Goal: Answer question/provide support: Share knowledge or assist other users

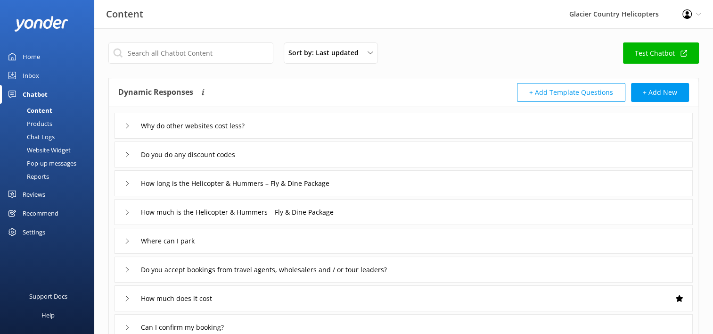
click at [21, 88] on link "Chatbot" at bounding box center [47, 94] width 94 height 19
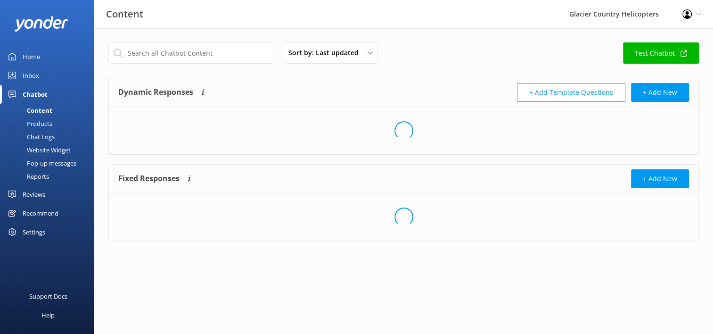
click at [30, 74] on div "Inbox" at bounding box center [31, 75] width 16 height 19
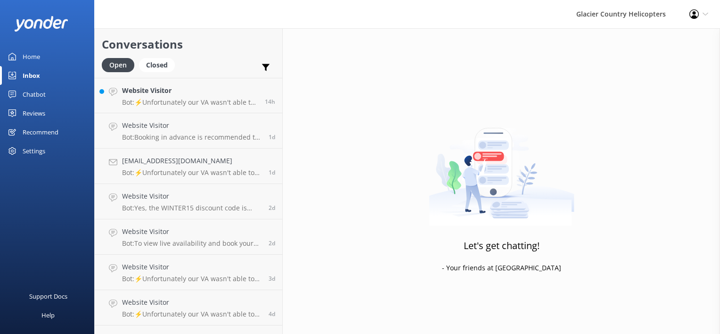
click at [35, 92] on div "Chatbot" at bounding box center [34, 94] width 23 height 19
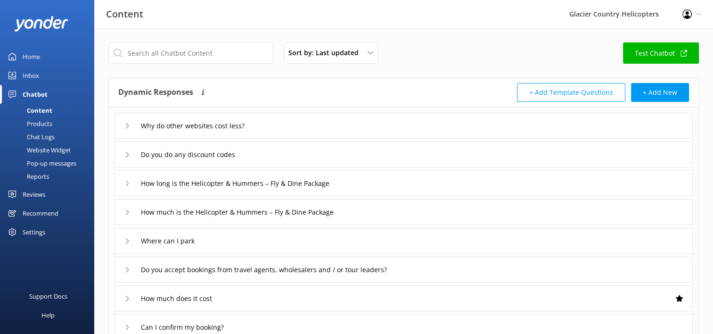
click at [43, 59] on link "Home" at bounding box center [47, 56] width 94 height 19
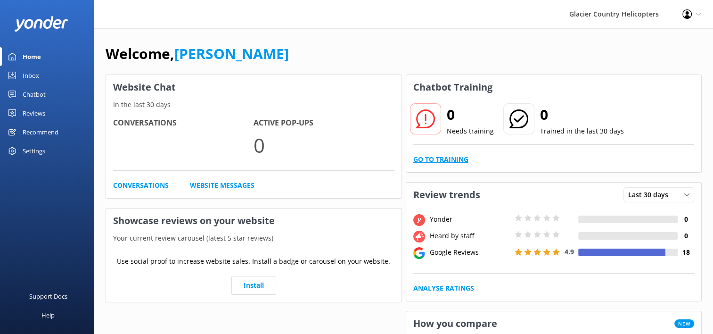
click at [450, 157] on link "Go to Training" at bounding box center [440, 159] width 55 height 10
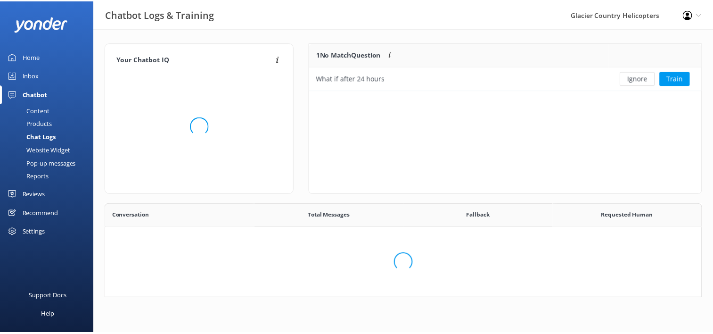
scroll to position [323, 588]
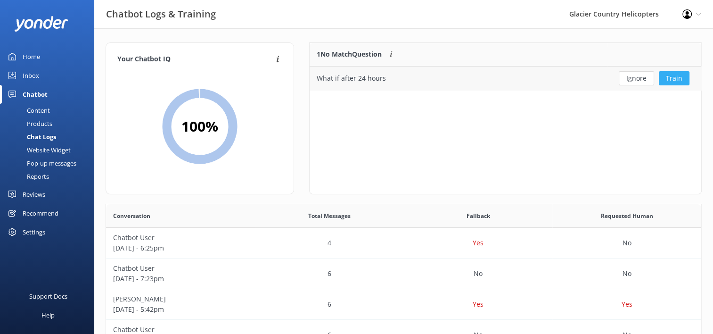
click at [676, 79] on button "Train" at bounding box center [674, 78] width 31 height 14
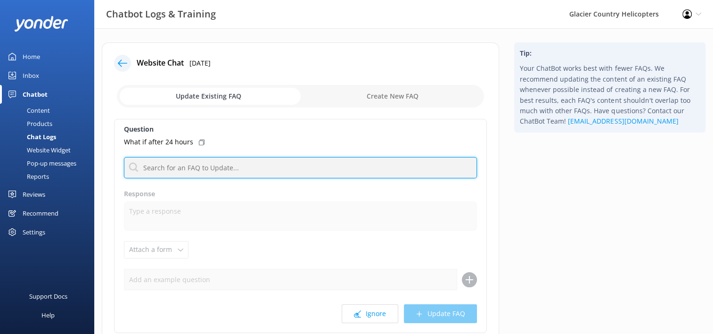
click at [204, 167] on input "text" at bounding box center [300, 167] width 353 height 21
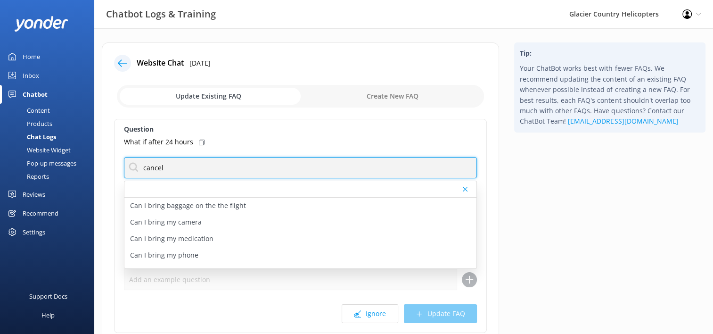
type input "cancel"
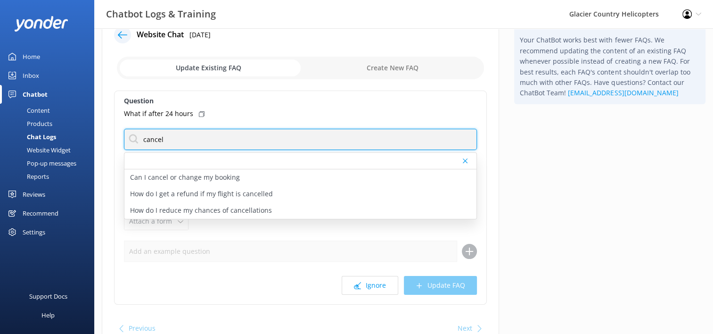
scroll to position [25, 0]
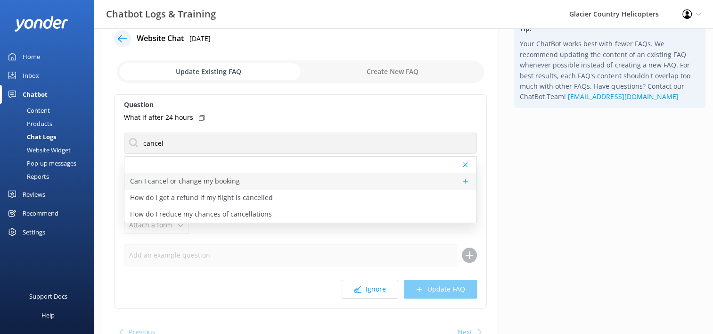
click at [207, 181] on p "Can I cancel or change my booking" at bounding box center [185, 181] width 110 height 10
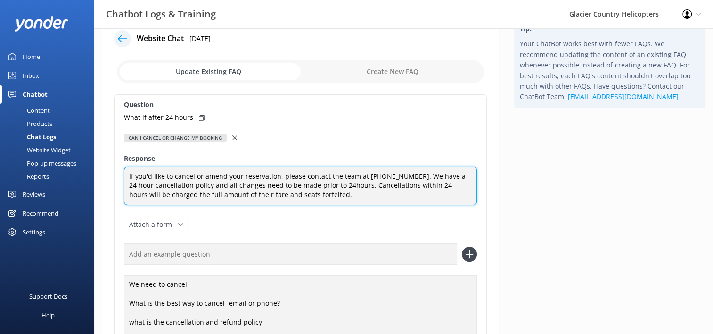
click at [305, 197] on textarea "If you'd like to cancel or amend your reservation, please contact the team at […" at bounding box center [300, 185] width 353 height 39
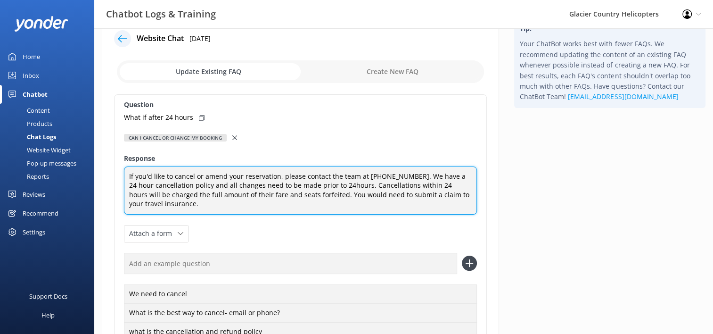
click at [435, 194] on textarea "If you'd like to cancel or amend your reservation, please contact the team at […" at bounding box center [300, 190] width 353 height 48
drag, startPoint x: 359, startPoint y: 196, endPoint x: 321, endPoint y: 196, distance: 38.2
click at [321, 196] on textarea "If you'd like to cancel or amend your reservation, please contact the team at […" at bounding box center [300, 190] width 353 height 48
click at [368, 195] on textarea "If you'd like to cancel or amend your reservation, please contact the team at […" at bounding box center [300, 190] width 353 height 48
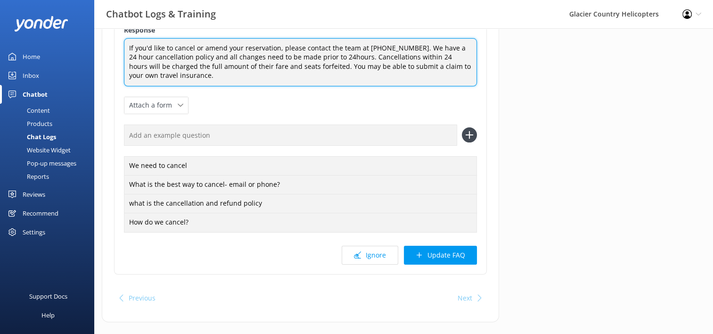
scroll to position [156, 0]
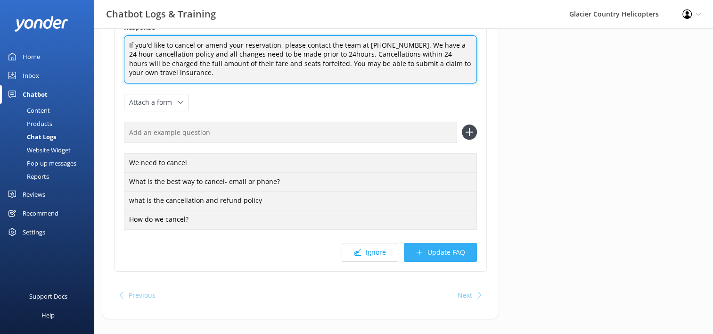
type textarea "If you'd like to cancel or amend your reservation, please contact the team at […"
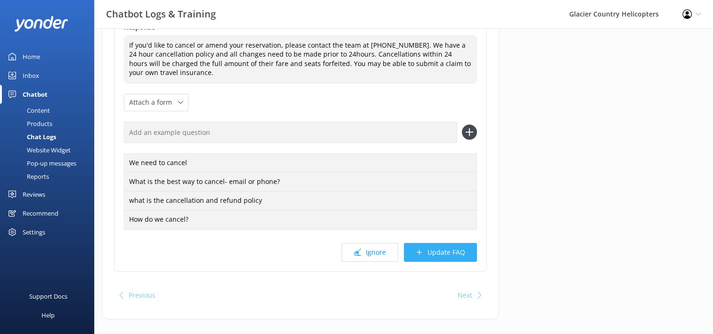
click at [431, 249] on button "Update FAQ" at bounding box center [440, 252] width 73 height 19
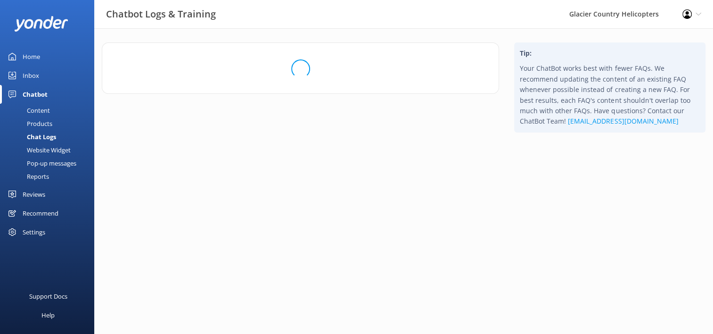
scroll to position [0, 0]
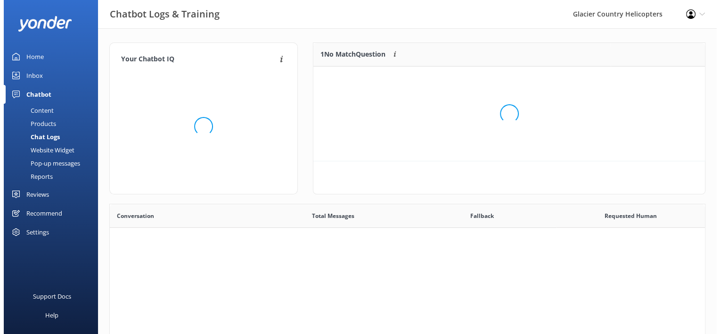
scroll to position [323, 588]
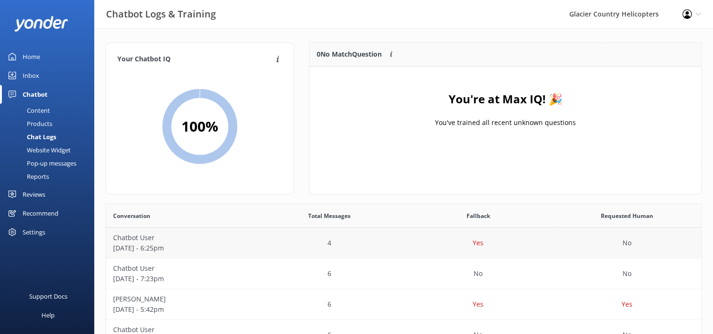
click at [128, 249] on p "[DATE] - 6:25pm" at bounding box center [180, 248] width 135 height 10
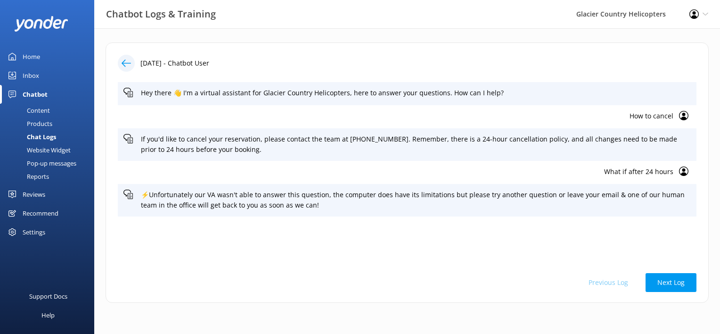
click at [30, 74] on div "Inbox" at bounding box center [31, 75] width 16 height 19
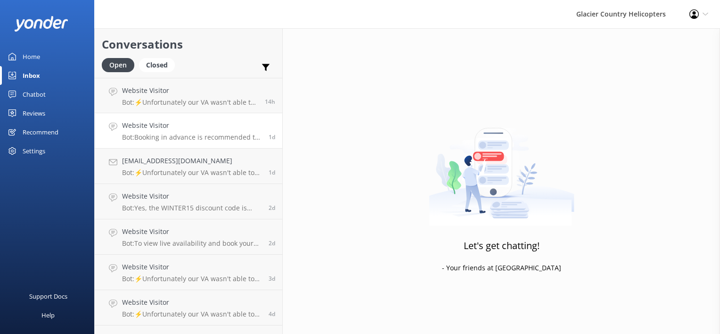
click at [193, 133] on p "Bot: Booking in advance is recommended to secure your preferred date and time. …" at bounding box center [192, 137] width 140 height 8
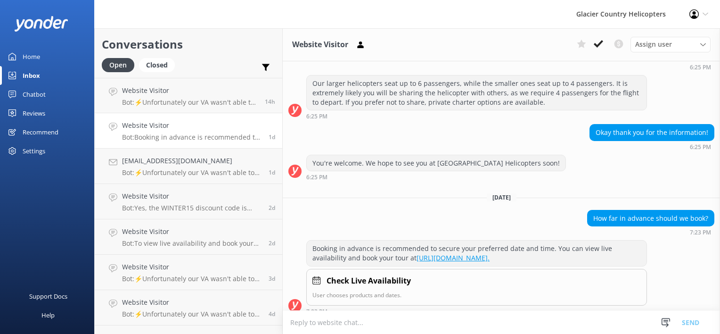
scroll to position [137, 0]
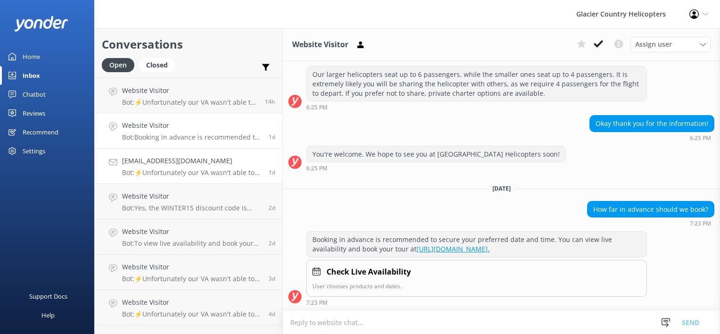
click at [185, 172] on p "Bot: ⚡Unfortunately our VA wasn't able to answer this question, the computer do…" at bounding box center [192, 172] width 140 height 8
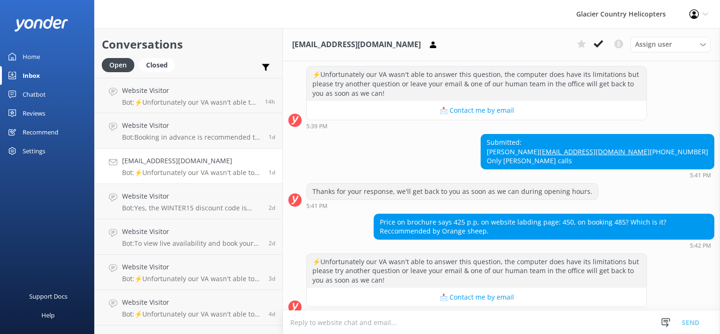
scroll to position [157, 0]
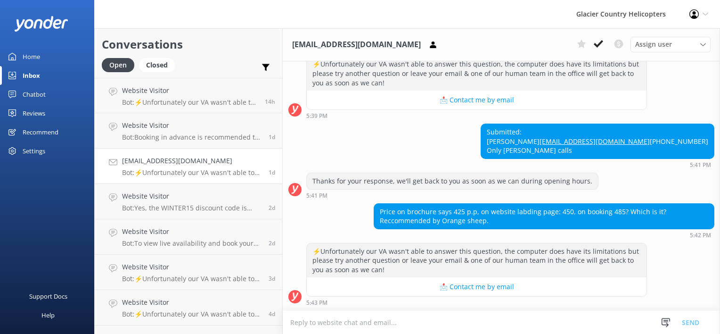
click at [35, 58] on div "Home" at bounding box center [31, 56] width 17 height 19
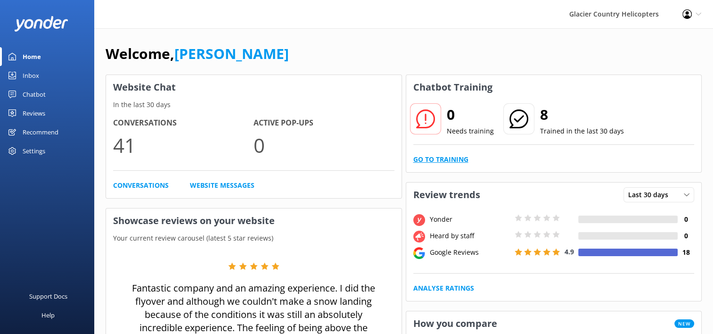
click at [452, 161] on link "Go to Training" at bounding box center [440, 159] width 55 height 10
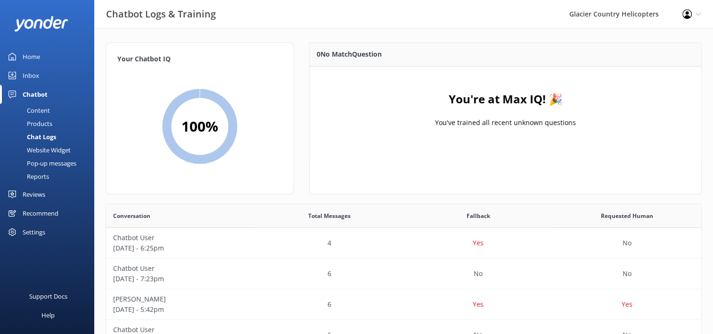
scroll to position [63, 0]
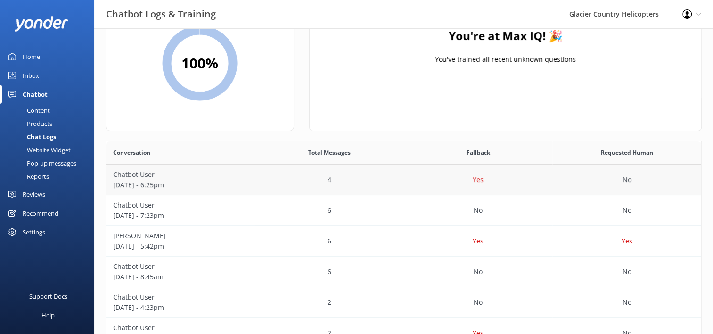
click at [202, 168] on div "Chatbot User [DATE] - 6:25pm" at bounding box center [180, 180] width 149 height 31
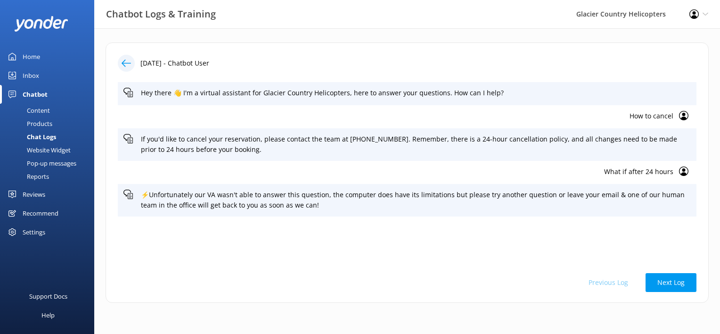
click at [654, 175] on p "What if after 24 hours" at bounding box center [399, 171] width 550 height 10
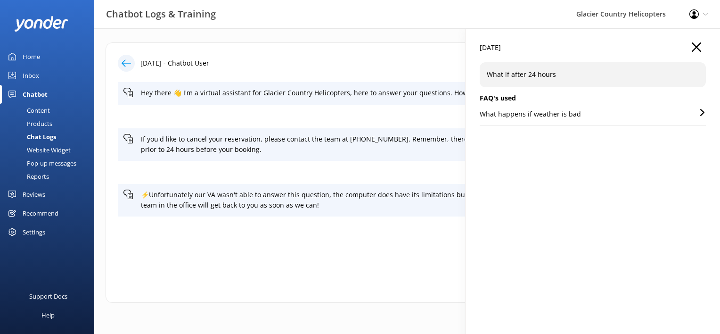
click at [701, 115] on use at bounding box center [703, 112] width 4 height 7
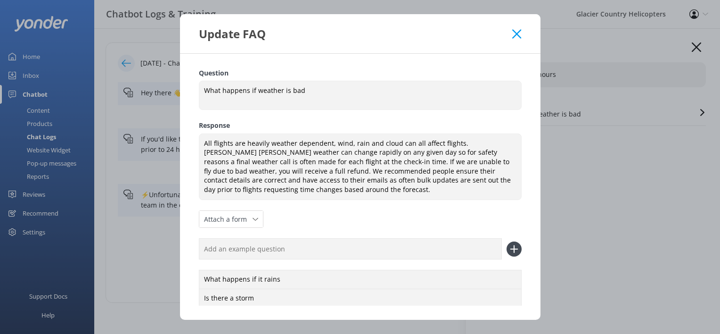
click at [519, 40] on div "Update FAQ" at bounding box center [360, 33] width 361 height 39
click at [517, 30] on icon at bounding box center [516, 33] width 9 height 9
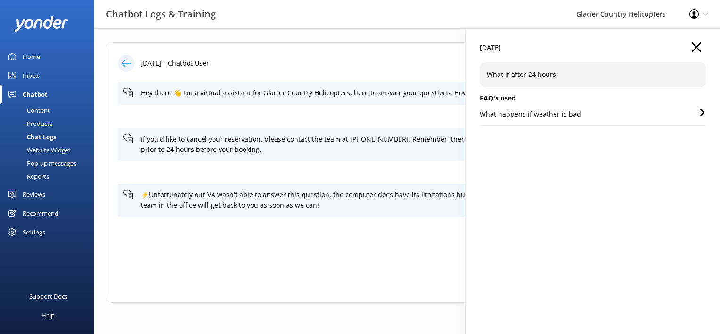
click at [532, 78] on p "What if after 24 hours" at bounding box center [593, 74] width 212 height 10
click at [703, 45] on div "[DATE]" at bounding box center [593, 52] width 226 height 20
click at [696, 45] on icon "button" at bounding box center [696, 46] width 9 height 9
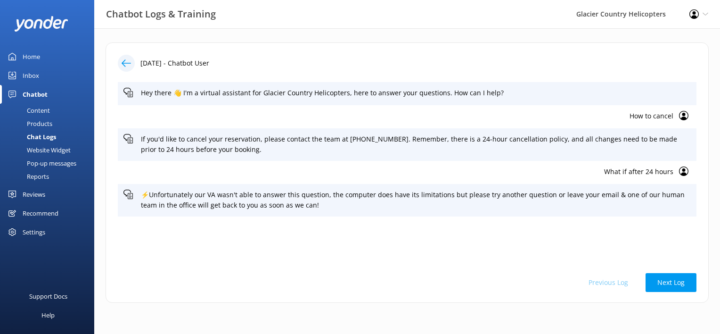
click at [32, 54] on div "Home" at bounding box center [31, 56] width 17 height 19
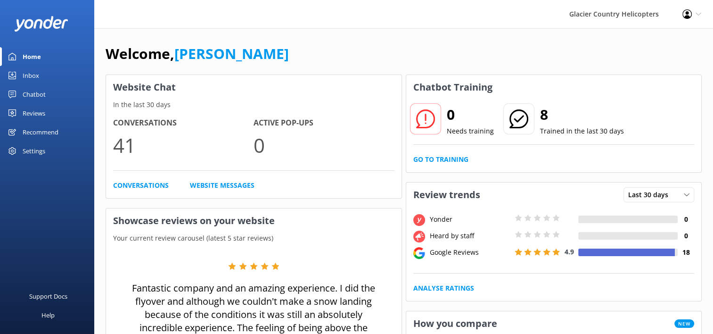
click at [549, 125] on h2 "8" at bounding box center [582, 114] width 84 height 23
click at [462, 155] on link "Go to Training" at bounding box center [440, 159] width 55 height 10
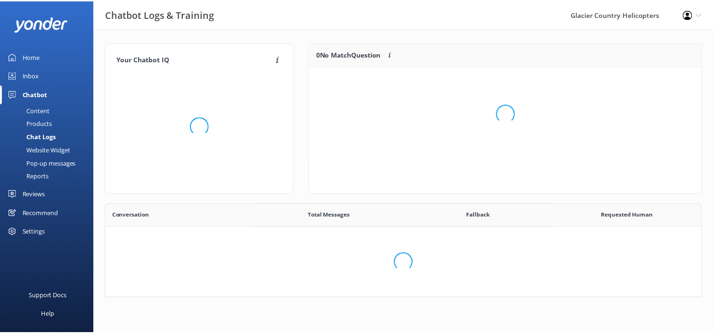
scroll to position [8, 8]
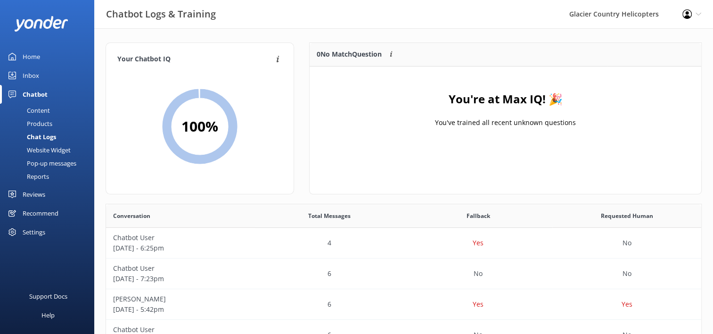
click at [364, 49] on p "0 No Match Question" at bounding box center [349, 54] width 65 height 10
click at [149, 242] on p "Chatbot User" at bounding box center [180, 237] width 135 height 10
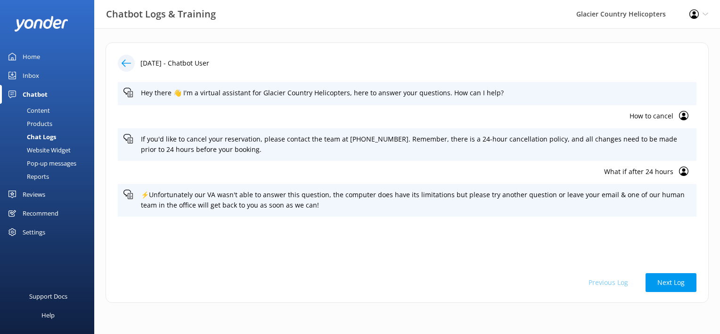
click at [677, 174] on div "What if after 24 hours" at bounding box center [407, 172] width 579 height 23
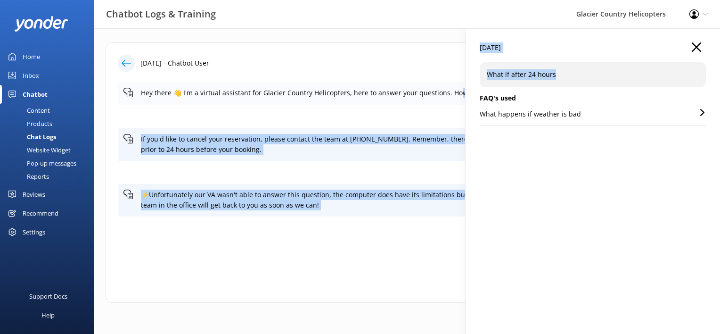
drag, startPoint x: 652, startPoint y: 80, endPoint x: 456, endPoint y: 84, distance: 195.7
click at [456, 84] on div "[DATE] - Chatbot User Hey there 👋 I'm a virtual assistant for Glacier Country H…" at bounding box center [407, 174] width 626 height 293
copy div "can I help? How to cancel If you'd like to cancel your reservation, please cont…"
click at [693, 45] on icon "button" at bounding box center [696, 46] width 9 height 9
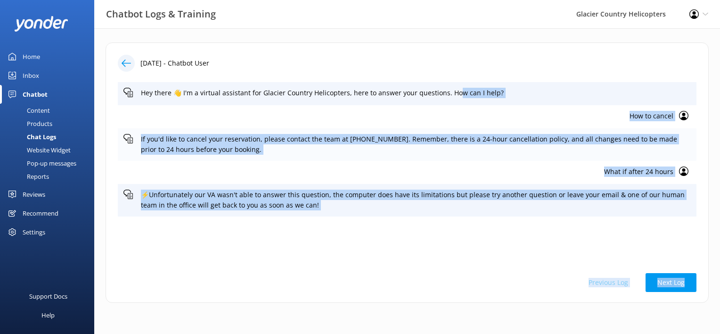
click at [672, 157] on div "If you'd like to cancel your reservation, please contact the team at [PHONE_NUM…" at bounding box center [407, 144] width 579 height 33
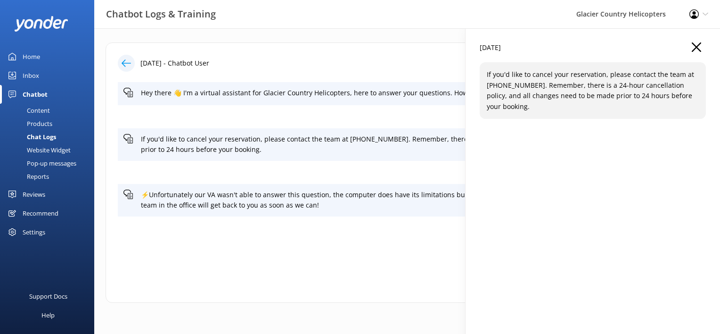
click at [698, 43] on icon "button" at bounding box center [696, 46] width 9 height 9
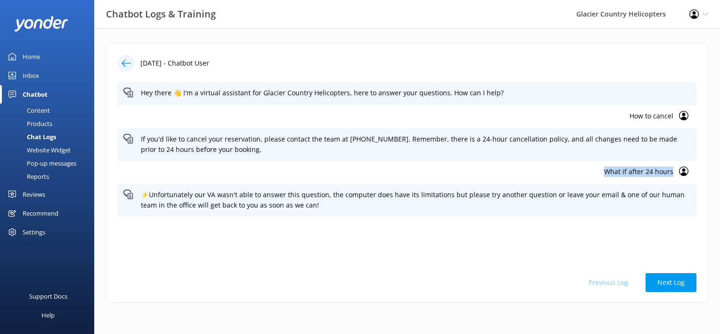
drag, startPoint x: 602, startPoint y: 172, endPoint x: 676, endPoint y: 172, distance: 74.5
click at [676, 172] on div "What if after 24 hours" at bounding box center [407, 172] width 579 height 23
copy p "What if after 24 hours"
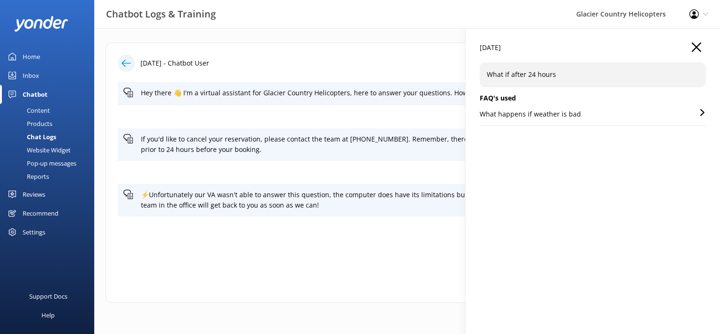
click at [694, 50] on use "button" at bounding box center [696, 46] width 9 height 9
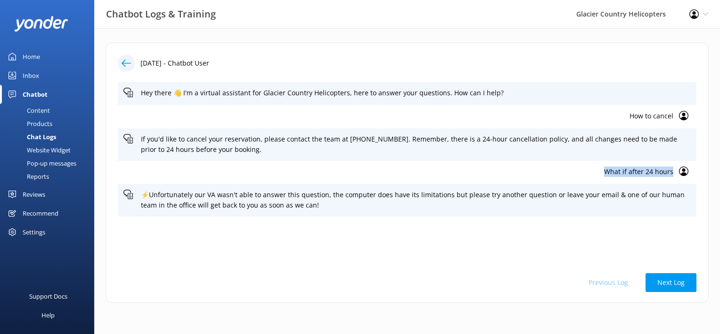
click at [43, 111] on div "Content" at bounding box center [28, 110] width 44 height 13
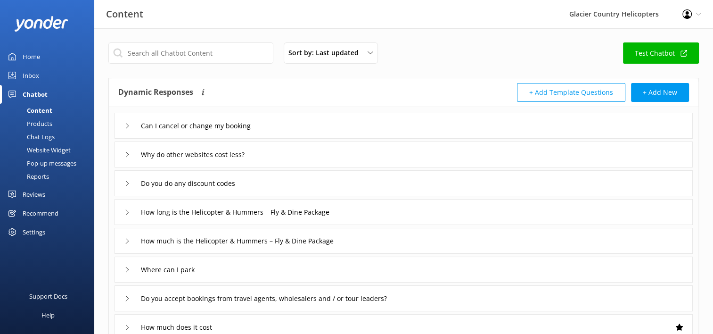
click at [121, 127] on div "Can I cancel or change my booking" at bounding box center [404, 126] width 578 height 26
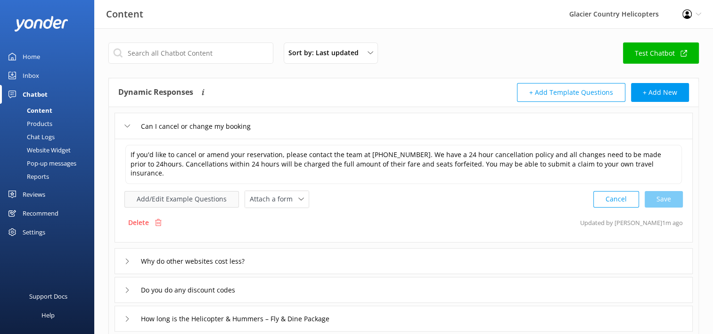
click at [201, 191] on button "Add/Edit Example Questions" at bounding box center [181, 199] width 115 height 16
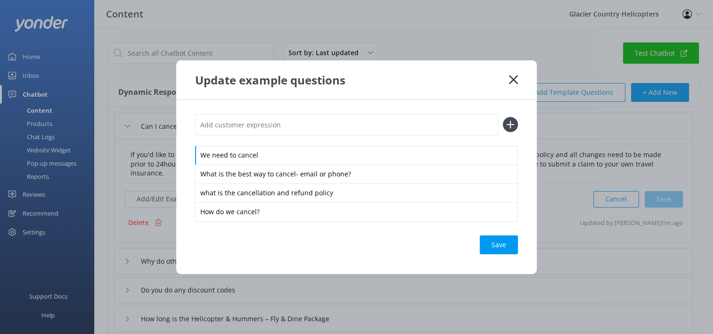
click at [246, 141] on div "We need to cancel What is the best way to cancel- email or phone? what is the c…" at bounding box center [356, 167] width 323 height 107
click at [230, 126] on input "text" at bounding box center [346, 124] width 303 height 21
paste input "What if after 24 hours"
click at [241, 126] on input "What if after 24 hours" at bounding box center [346, 124] width 303 height 21
click at [224, 124] on input "What if after or within 24 hours" at bounding box center [346, 124] width 303 height 21
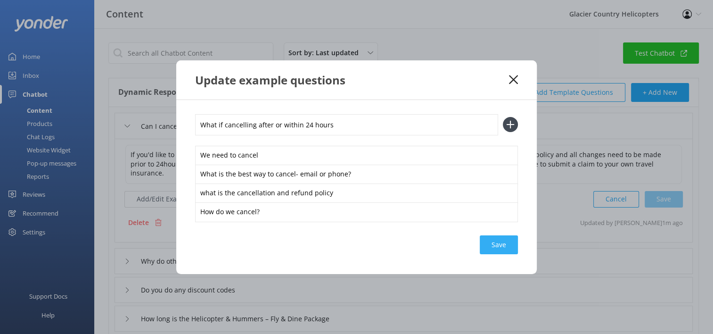
type input "What if cancelling after or within 24 hours"
click at [500, 247] on div "Save" at bounding box center [499, 244] width 38 height 19
click at [513, 78] on icon at bounding box center [513, 79] width 9 height 9
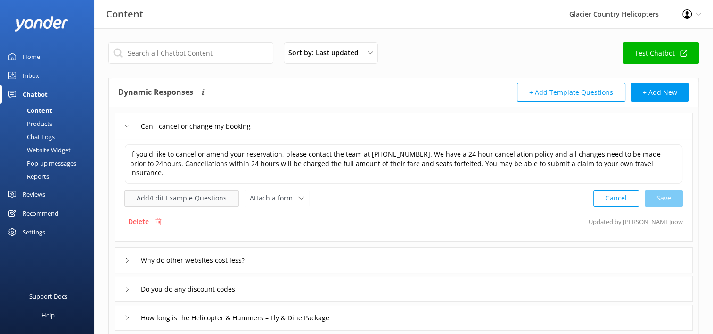
click at [198, 190] on button "Add/Edit Example Questions" at bounding box center [181, 198] width 115 height 16
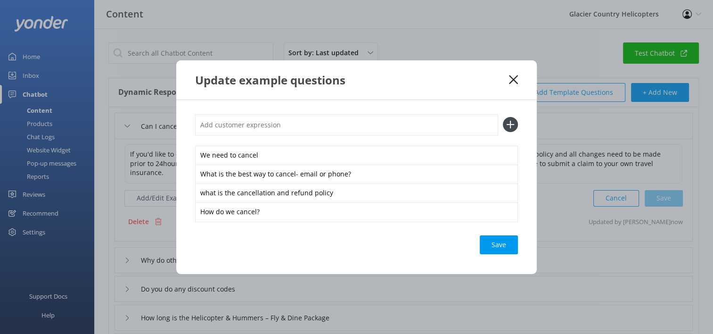
click at [258, 129] on input "text" at bounding box center [346, 124] width 303 height 21
paste input "What if after 24 hours"
click at [222, 124] on input "What if after 24 hours" at bounding box center [346, 124] width 303 height 21
type input "What if cancelling within or after 24 hours"
click at [515, 137] on div "What if cancelling within or after 24 hours We need to cancel What is the best …" at bounding box center [356, 167] width 323 height 107
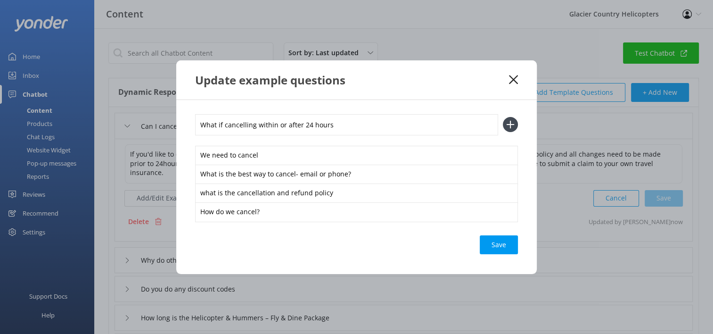
click at [513, 132] on div "What if cancelling within or after 24 hours" at bounding box center [356, 124] width 323 height 21
click at [511, 130] on icon at bounding box center [510, 124] width 15 height 15
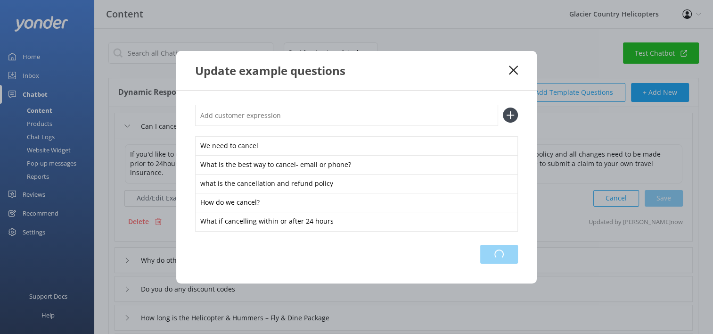
click at [507, 252] on div "Loading.." at bounding box center [499, 254] width 38 height 19
click at [481, 262] on div "Save" at bounding box center [499, 254] width 38 height 19
click at [492, 253] on div "Save" at bounding box center [499, 254] width 38 height 19
click at [512, 72] on use at bounding box center [513, 70] width 9 height 9
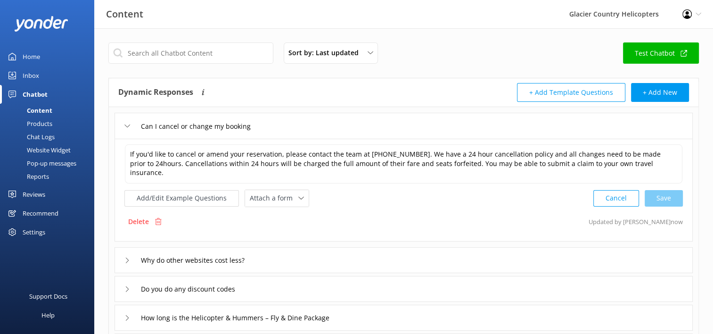
click at [26, 74] on div "Inbox" at bounding box center [31, 75] width 16 height 19
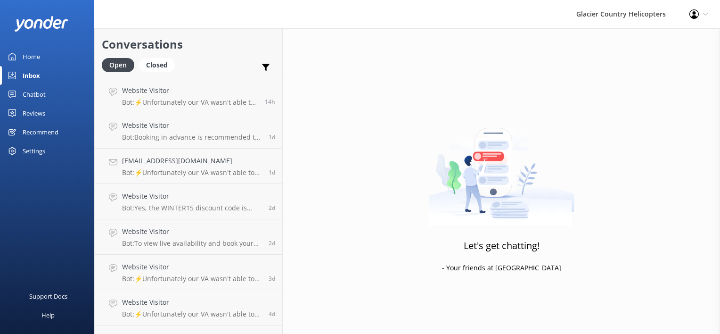
click at [36, 51] on div "Home" at bounding box center [31, 56] width 17 height 19
